Goal: Task Accomplishment & Management: Manage account settings

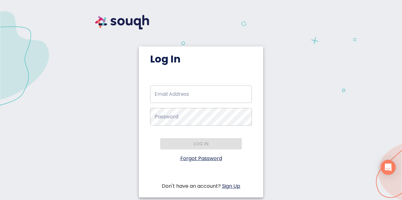
click at [158, 93] on input "Email Address   *" at bounding box center [201, 94] width 102 height 18
type input "[EMAIL_ADDRESS][DOMAIN_NAME]"
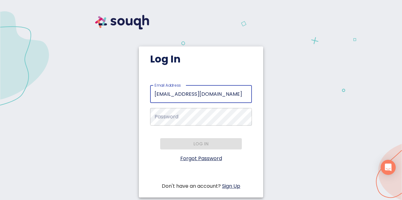
click at [196, 158] on link "Forgot Password" at bounding box center [201, 158] width 42 height 7
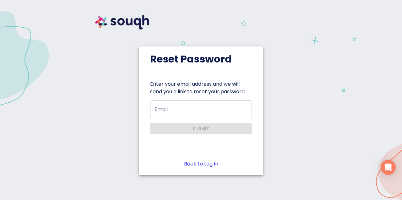
click at [168, 108] on input "Email" at bounding box center [201, 110] width 102 height 18
type input "[EMAIL_ADDRESS][DOMAIN_NAME]"
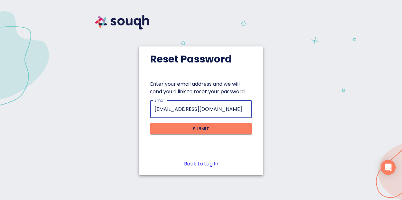
click at [185, 126] on span "Submit" at bounding box center [201, 129] width 92 height 8
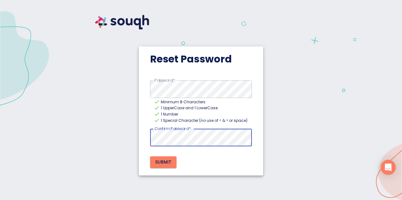
click at [161, 162] on span "Submit" at bounding box center [163, 162] width 16 height 8
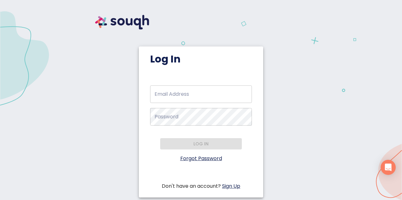
click at [173, 92] on input "Email Address   *" at bounding box center [201, 94] width 102 height 18
type input "[EMAIL_ADDRESS][DOMAIN_NAME]"
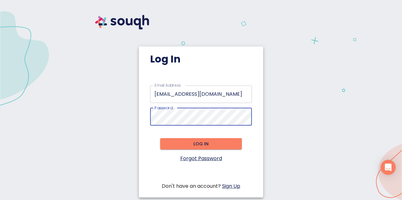
click at [197, 145] on span "Log in" at bounding box center [201, 144] width 72 height 8
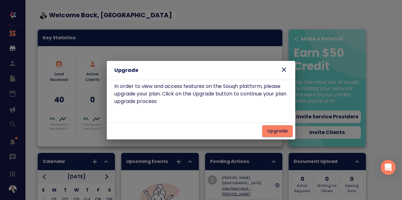
click at [284, 69] on icon at bounding box center [284, 70] width 8 height 8
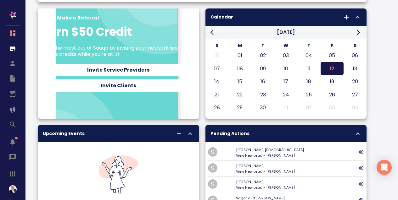
scroll to position [149, 0]
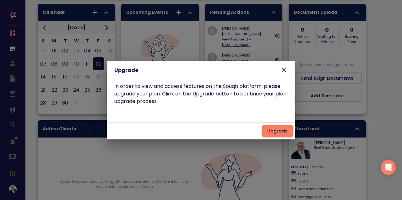
click at [284, 69] on icon at bounding box center [284, 70] width 4 height 4
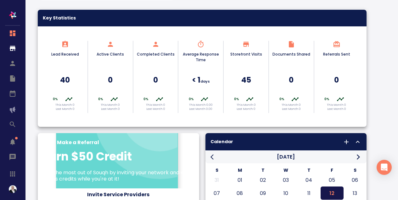
scroll to position [18, 0]
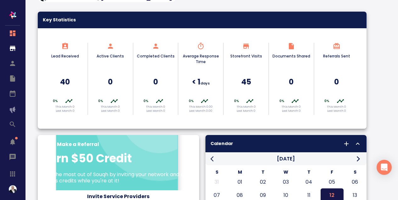
click at [227, 81] on h6 "45" at bounding box center [246, 82] width 38 height 12
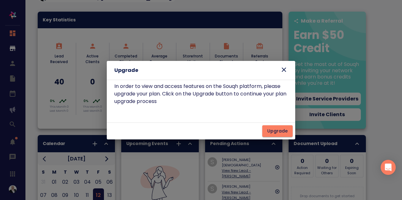
click at [285, 69] on icon at bounding box center [284, 70] width 4 height 4
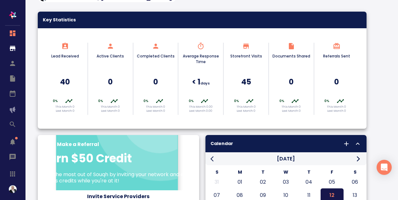
click at [59, 85] on h6 "40" at bounding box center [65, 82] width 38 height 12
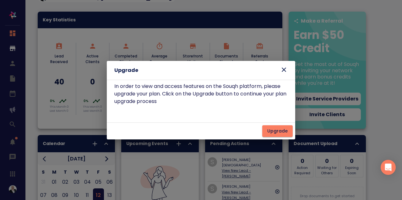
click at [284, 69] on icon at bounding box center [284, 70] width 4 height 4
